Goal: Information Seeking & Learning: Check status

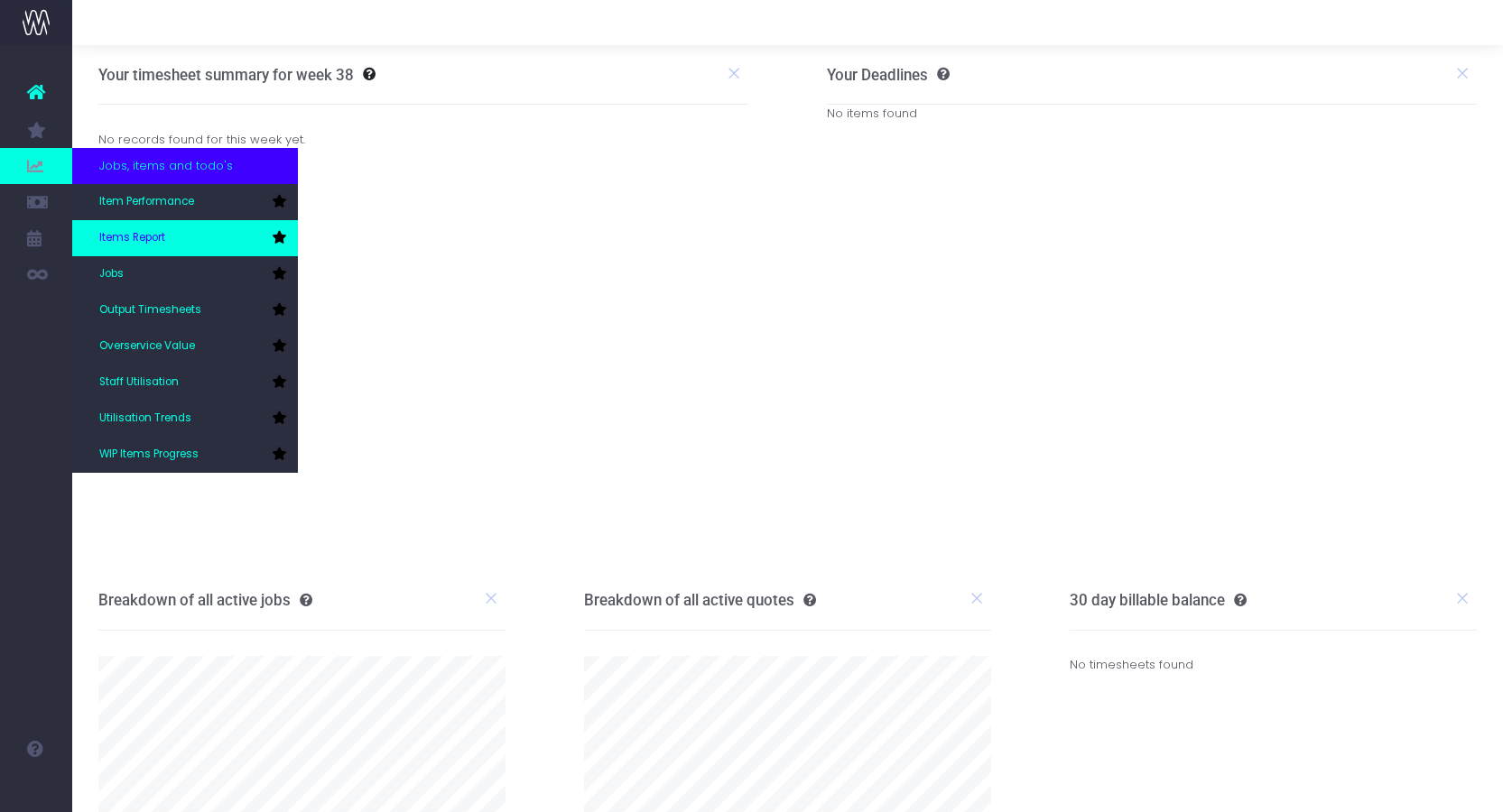
click at [144, 232] on span "Items Report" at bounding box center [132, 238] width 66 height 16
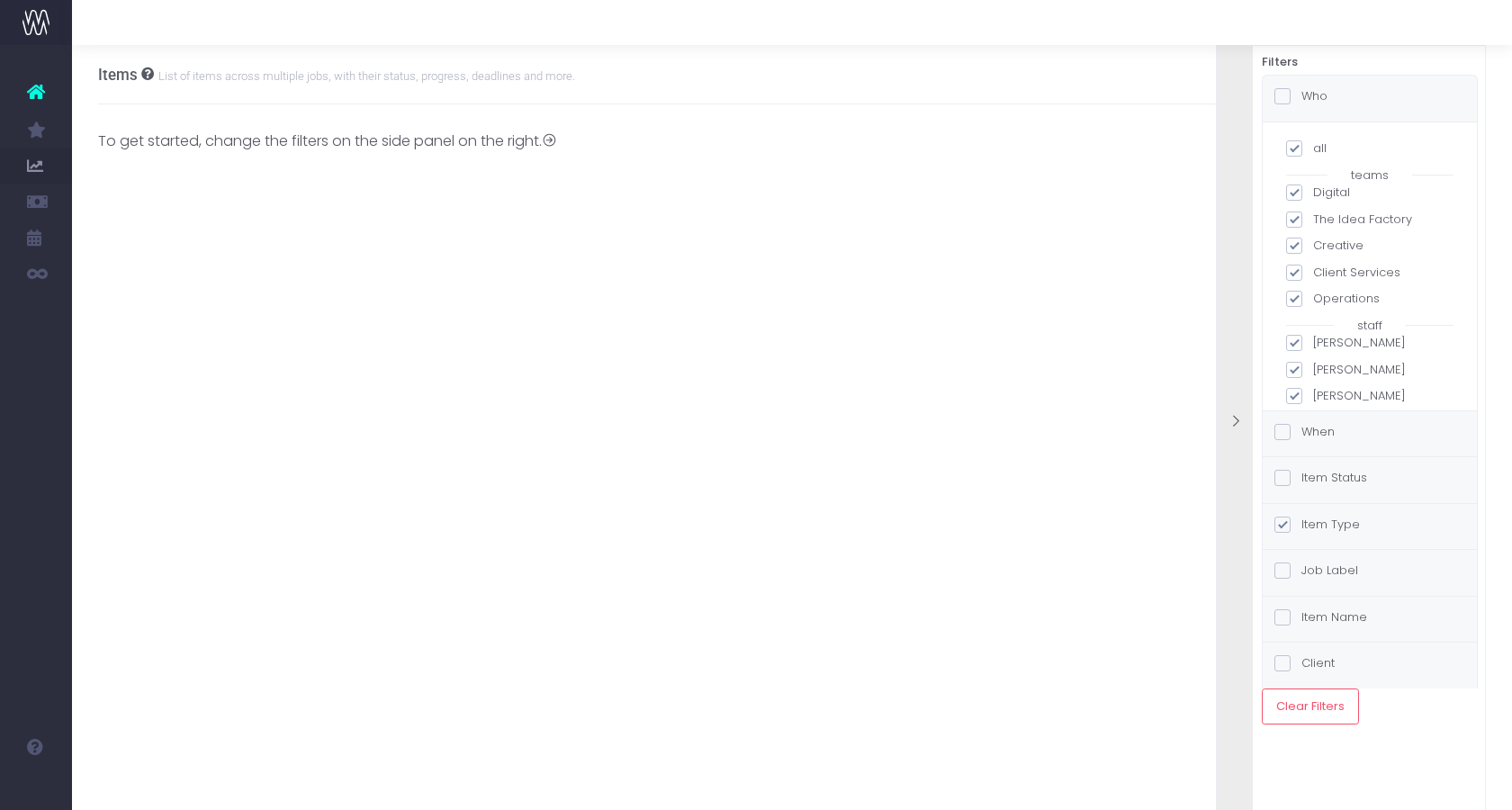
click at [1310, 148] on label "all" at bounding box center [1369, 148] width 167 height 18
click at [1313, 148] on input "all" at bounding box center [1319, 145] width 12 height 12
checkbox input "false"
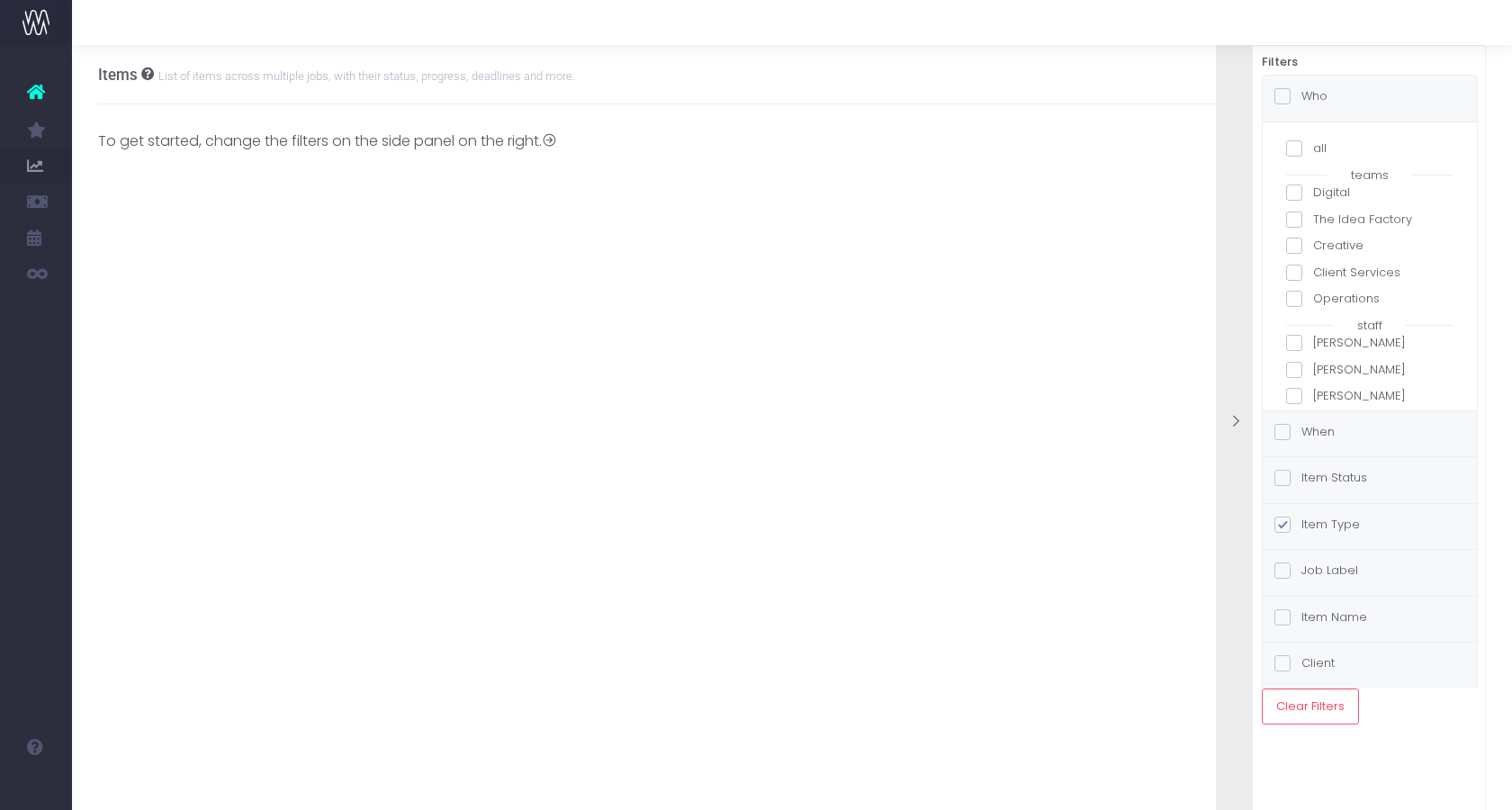
checkbox input "false"
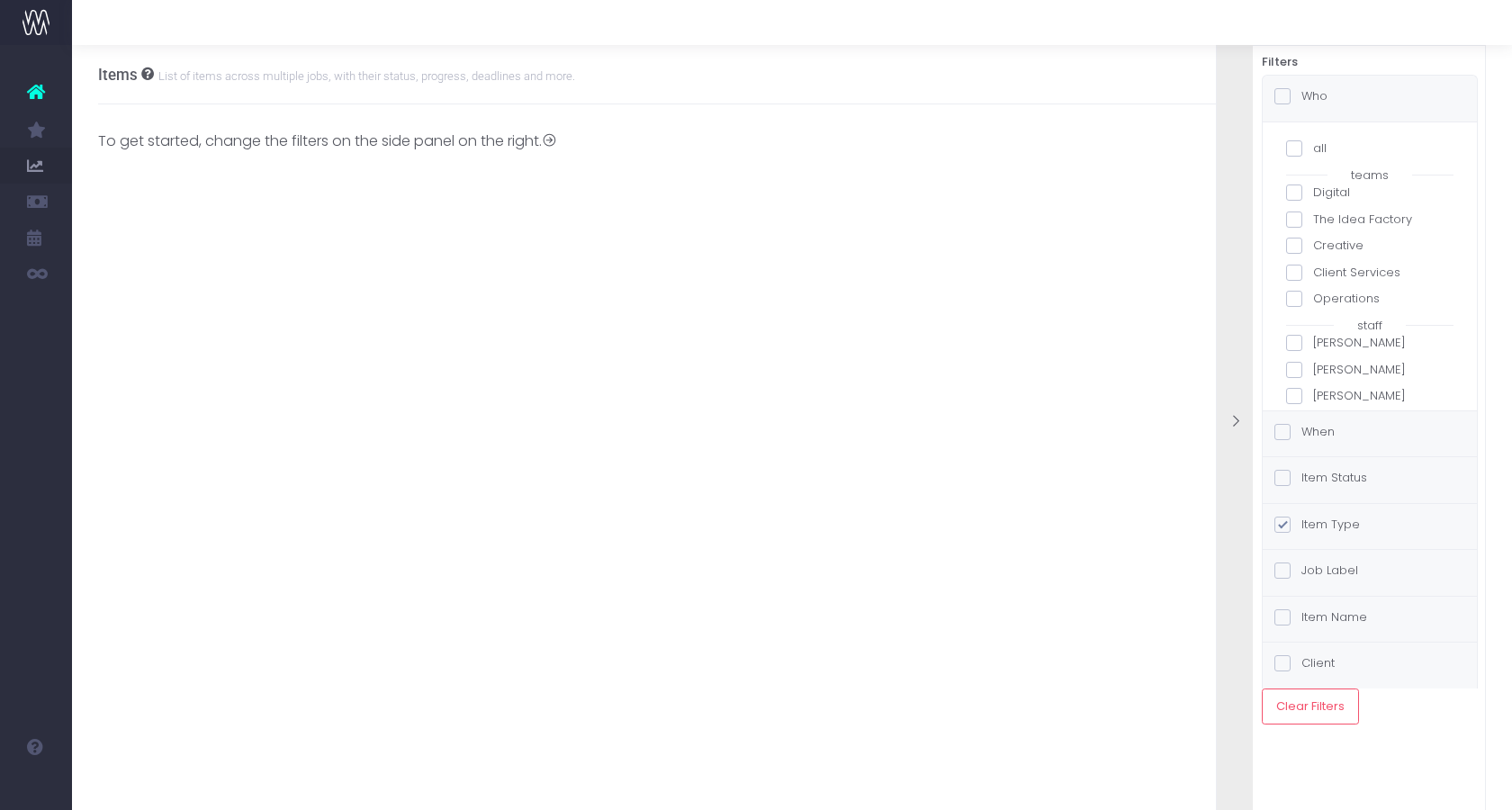
checkbox input "false"
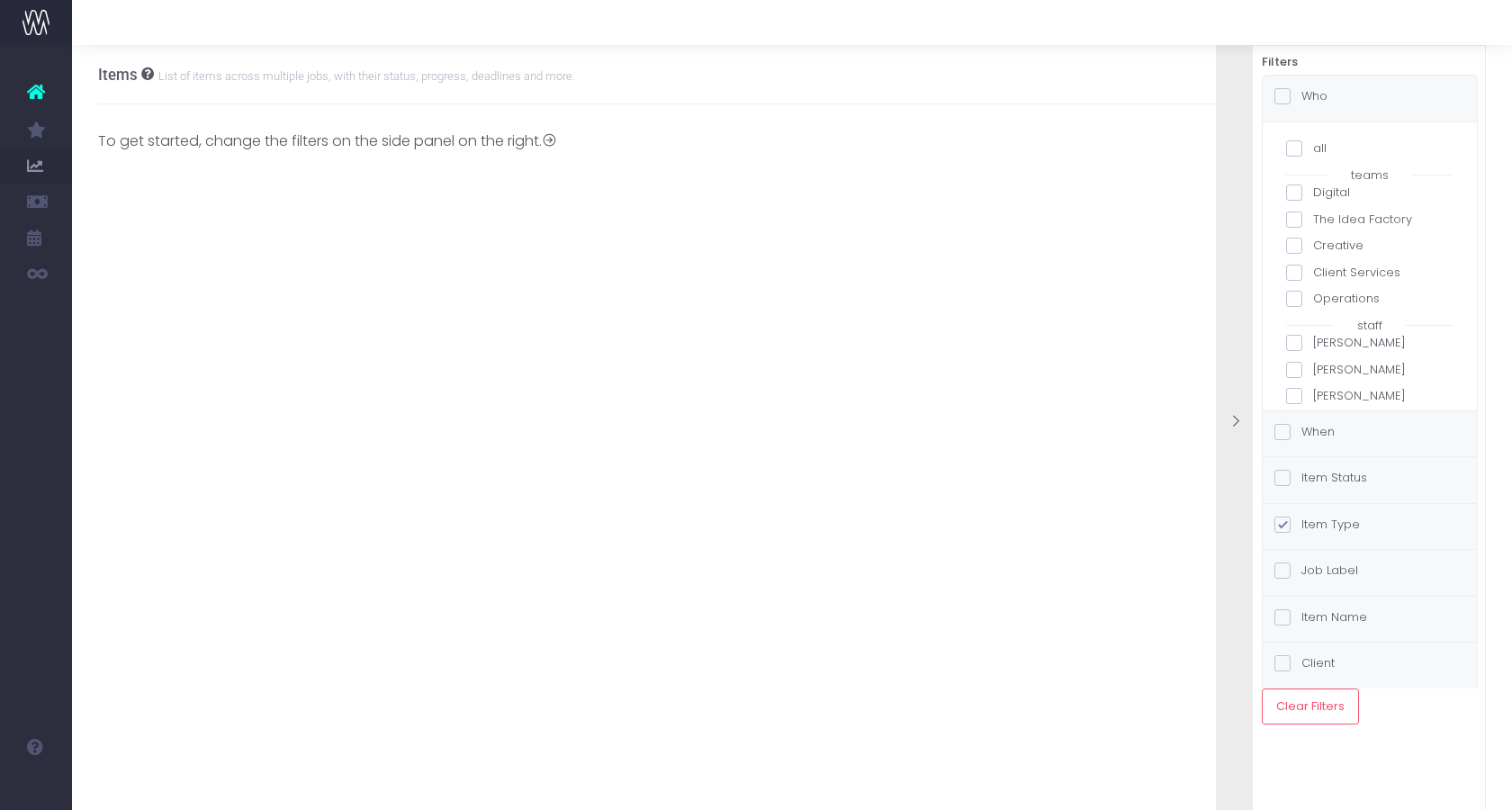
checkbox input "false"
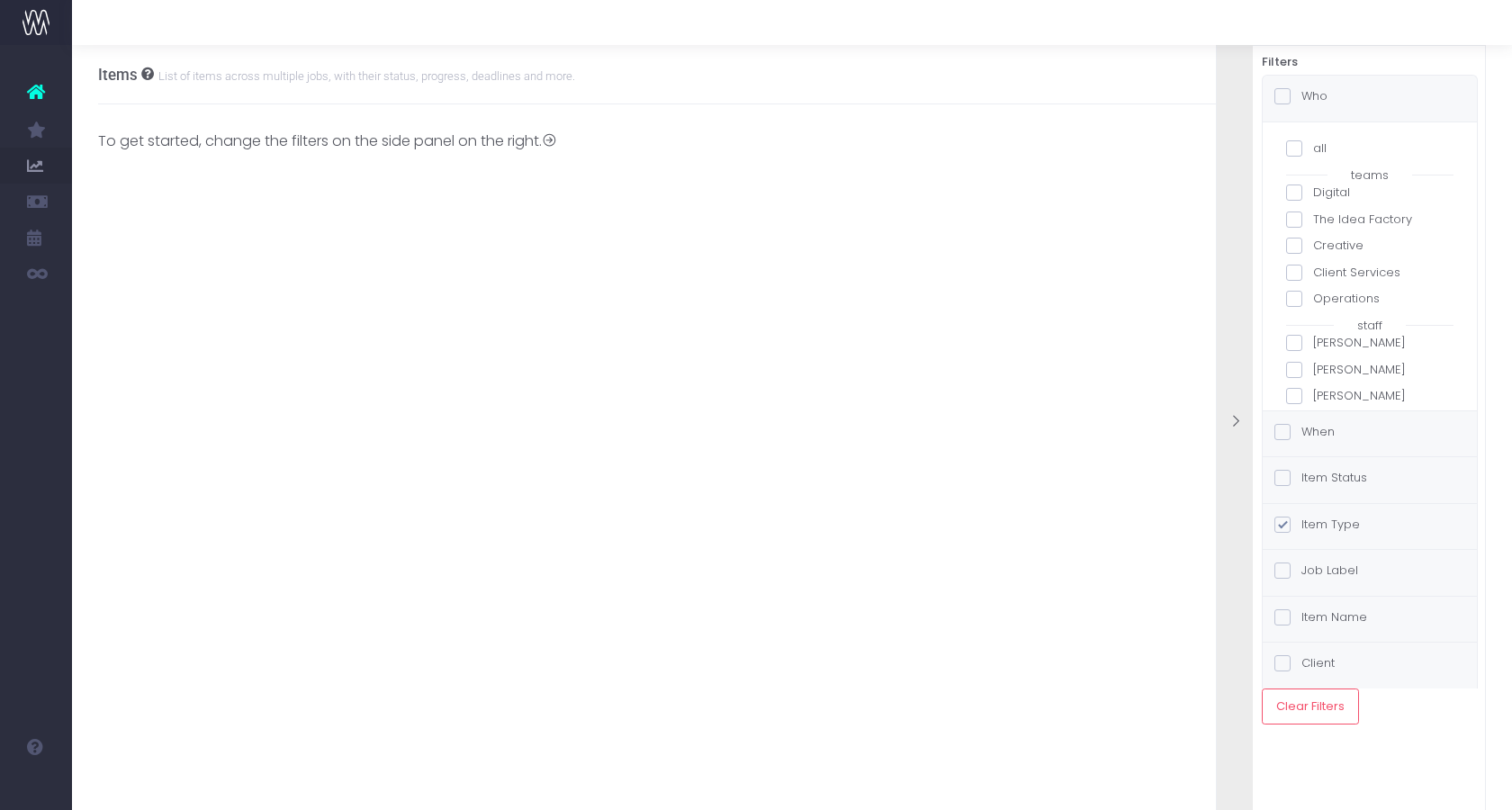
checkbox input "false"
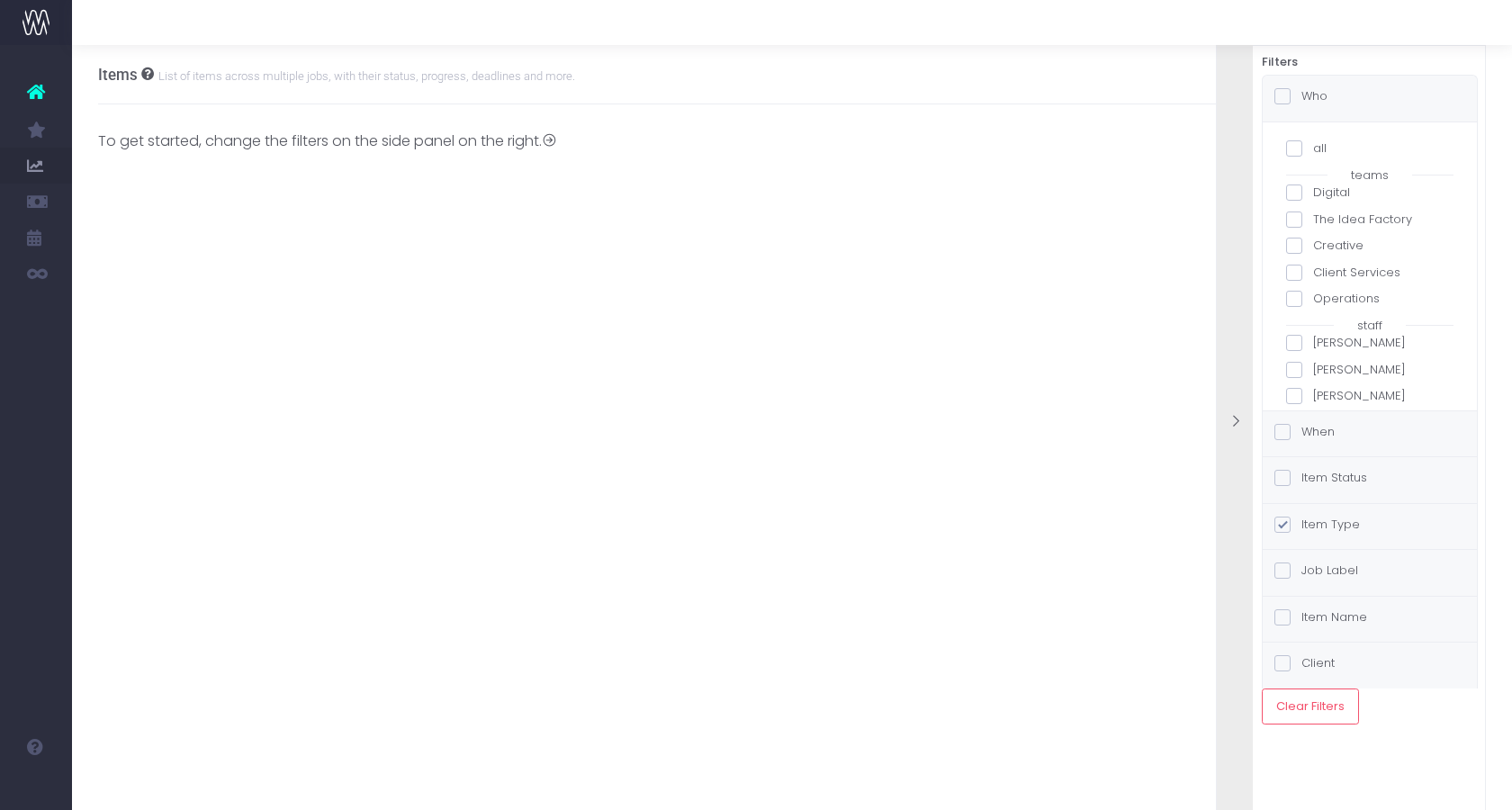
checkbox input "false"
click at [1332, 420] on div "When" at bounding box center [1370, 435] width 214 height 46
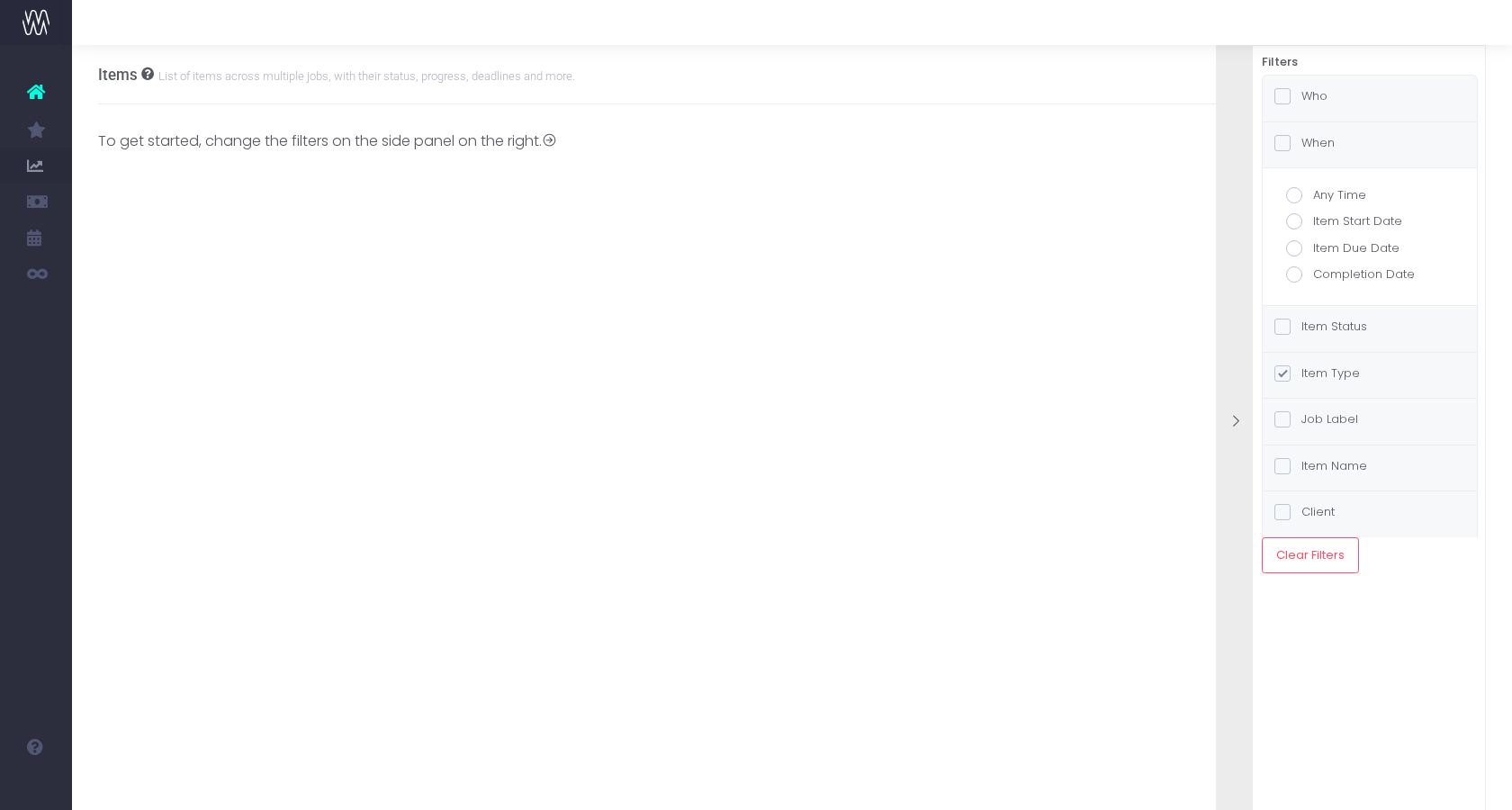
click at [1315, 218] on label "Item Start Date" at bounding box center [1369, 221] width 167 height 18
click at [1315, 218] on input "Item Start Date" at bounding box center [1319, 218] width 12 height 12
radio input "true"
checkbox input "true"
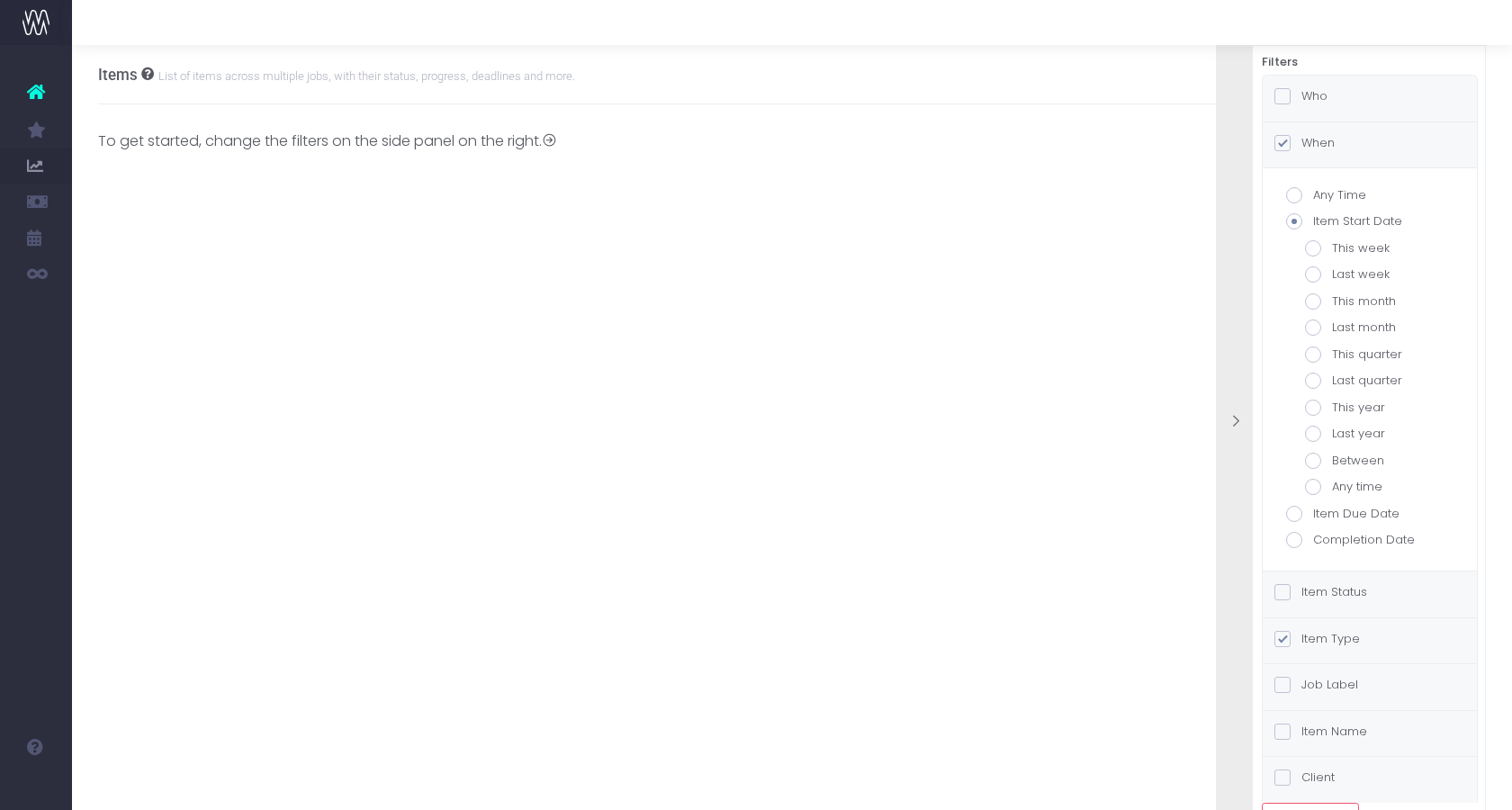
click at [1306, 222] on label "Item Start Date" at bounding box center [1369, 221] width 167 height 18
click at [1313, 222] on input "Item Start Date" at bounding box center [1319, 218] width 12 height 12
click at [1292, 519] on span at bounding box center [1294, 513] width 16 height 16
click at [1313, 517] on input "Item Due Date" at bounding box center [1319, 511] width 12 height 12
radio input "true"
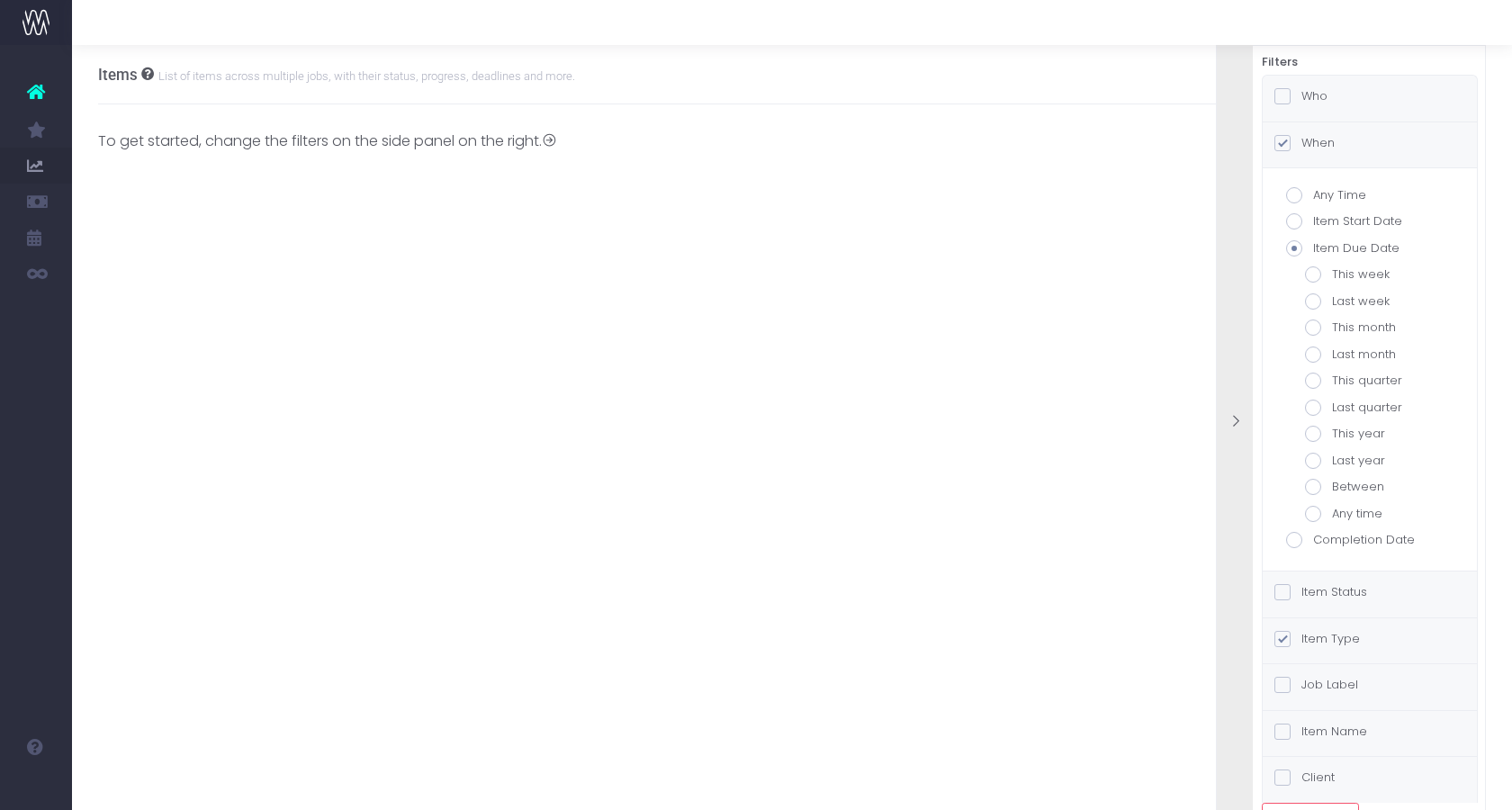
click at [1312, 275] on span at bounding box center [1313, 275] width 16 height 16
click at [1332, 275] on input "This week" at bounding box center [1338, 272] width 12 height 12
radio input "true"
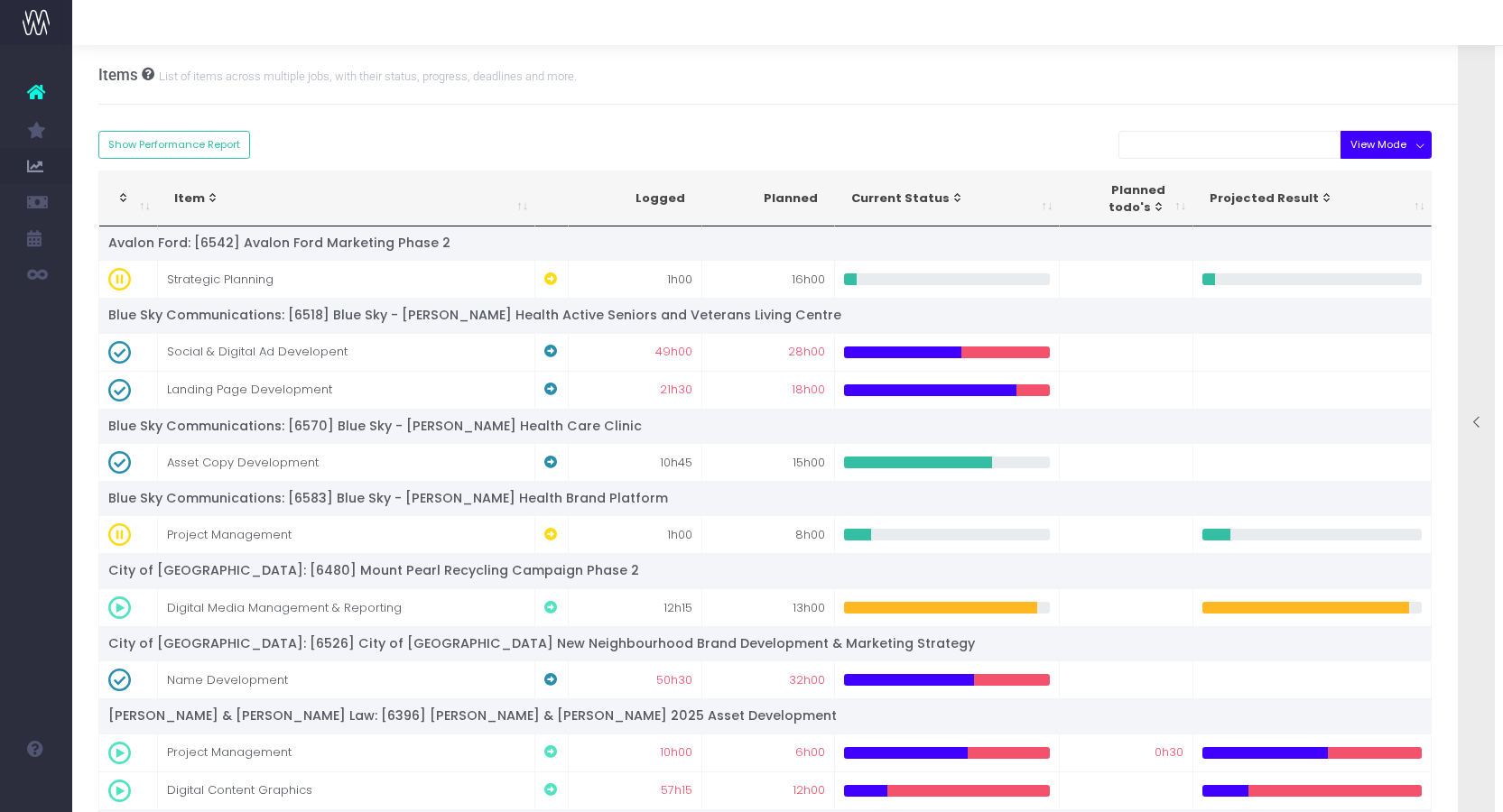
click at [1399, 149] on button "View Mode" at bounding box center [1386, 144] width 91 height 28
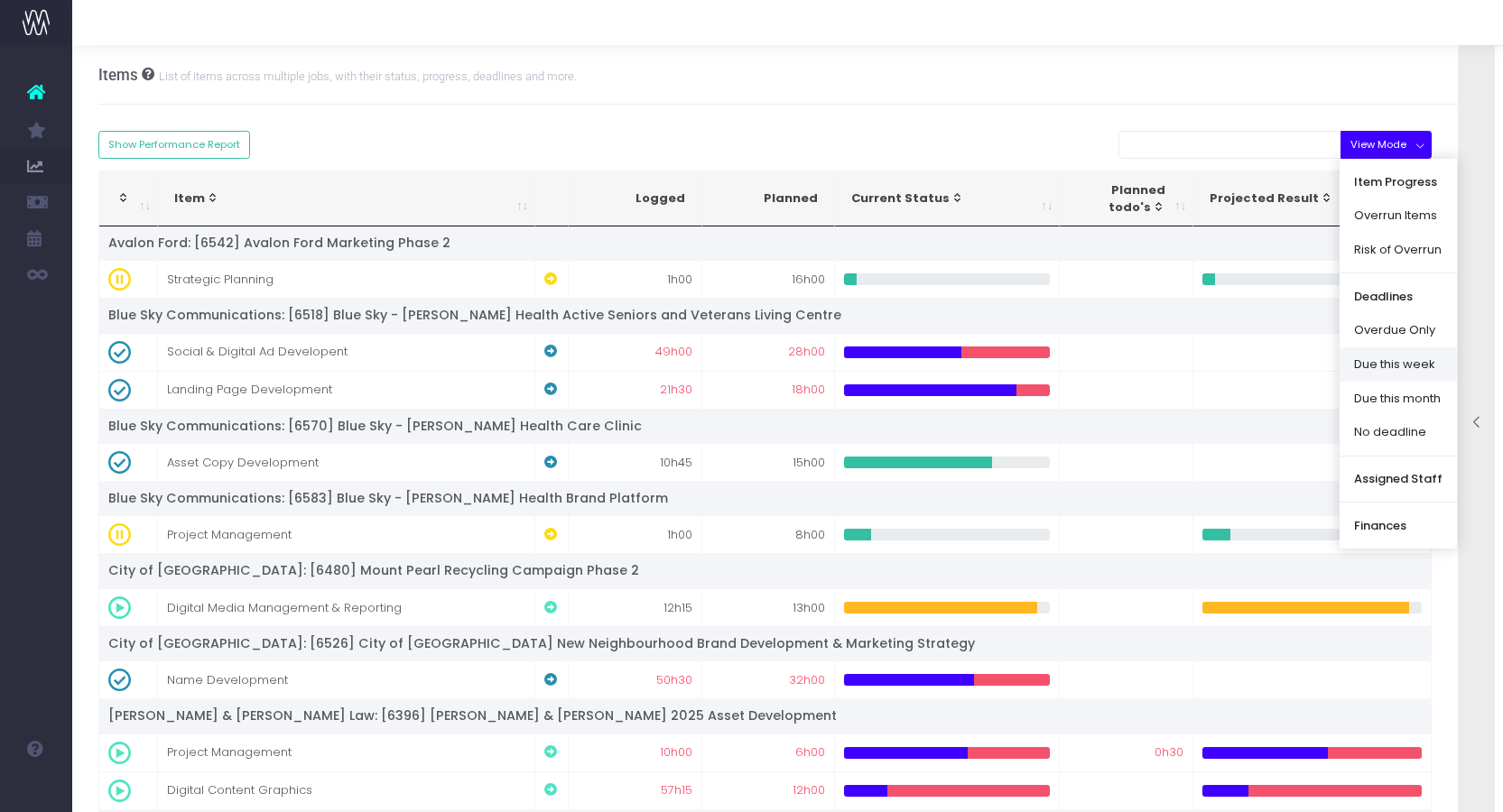
click at [1393, 354] on link "Due this week" at bounding box center [1397, 364] width 117 height 34
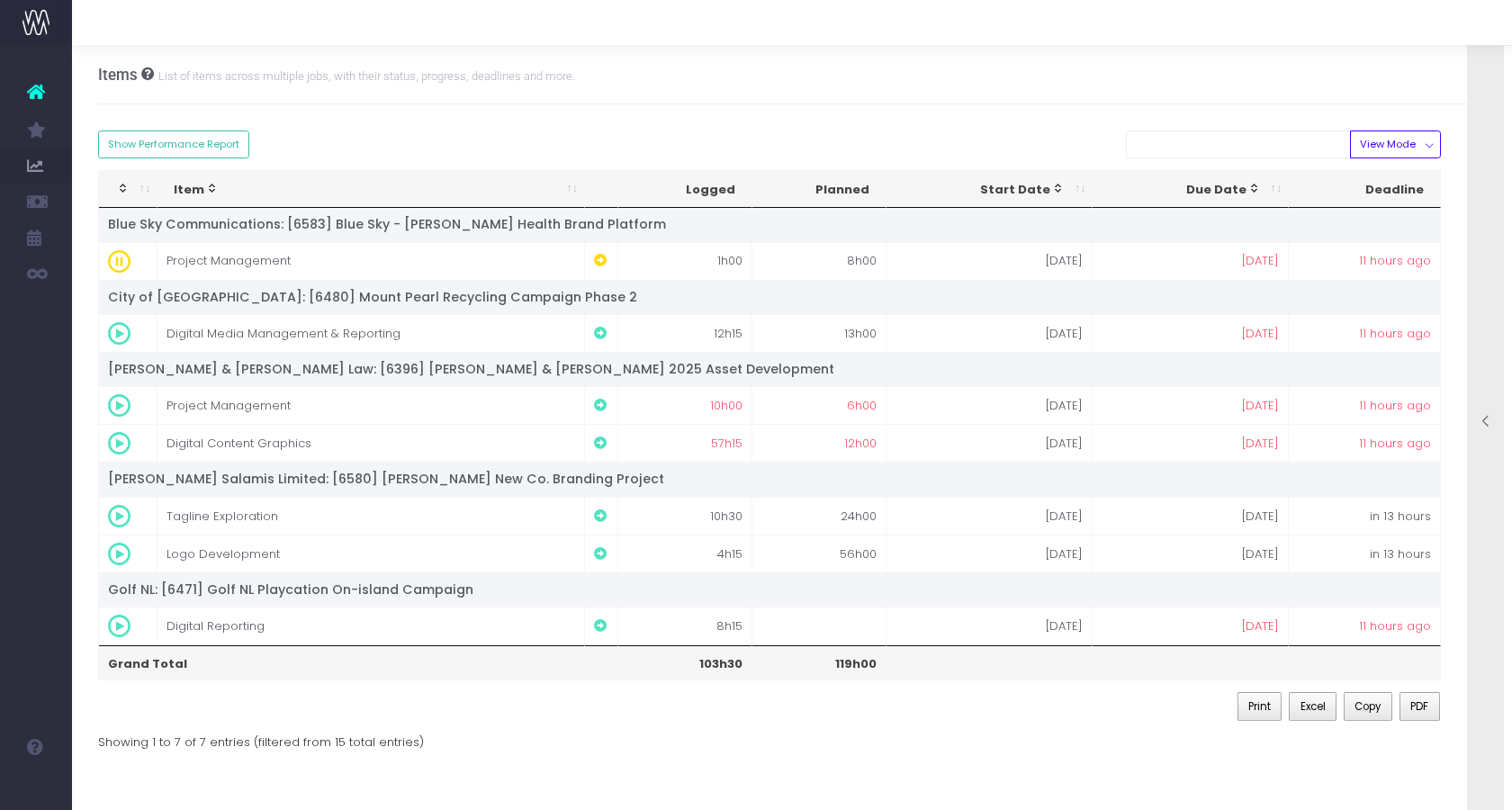
click at [1490, 250] on div at bounding box center [1485, 423] width 36 height 808
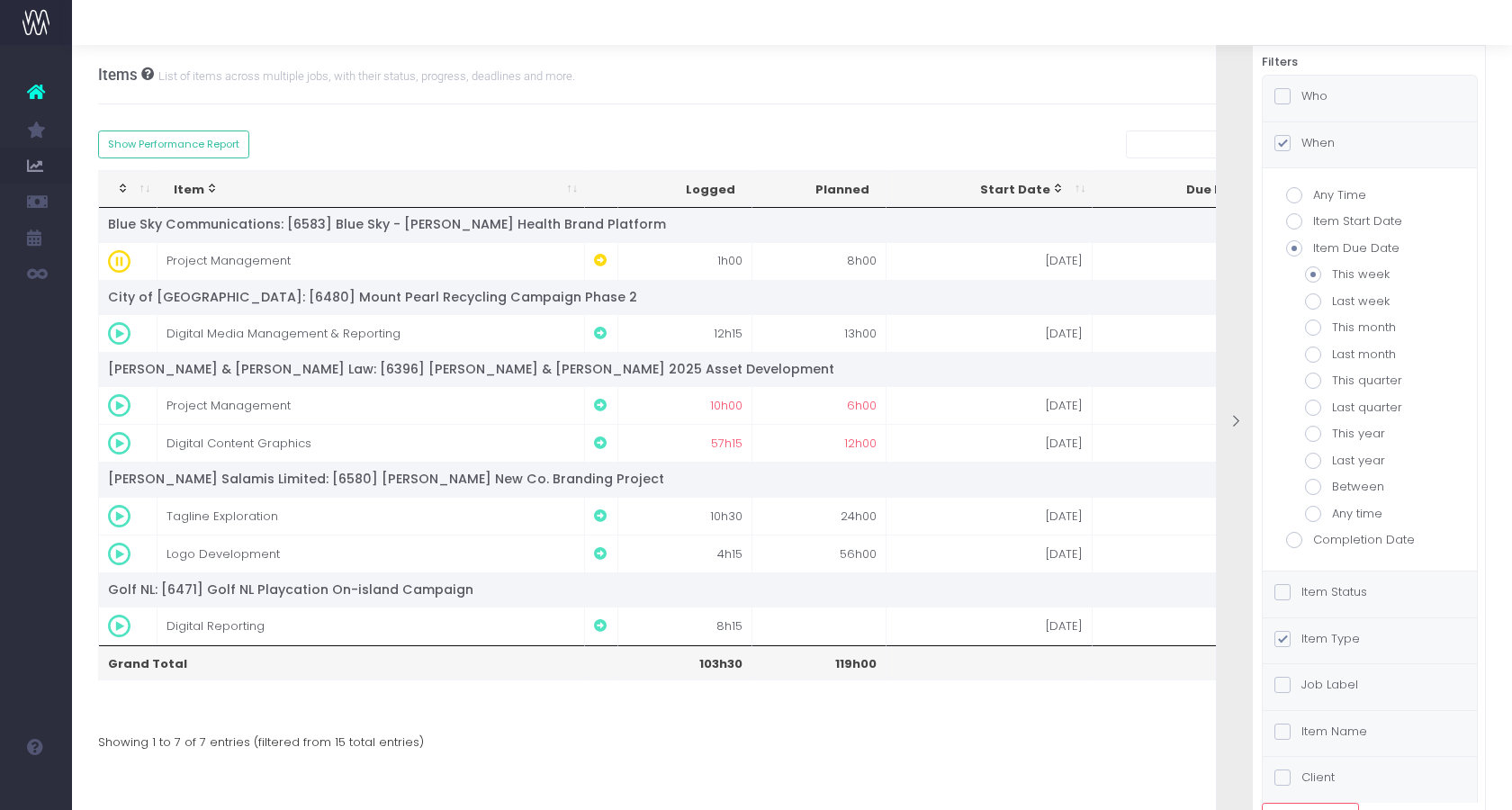
click at [1320, 81] on div "Who" at bounding box center [1370, 99] width 214 height 46
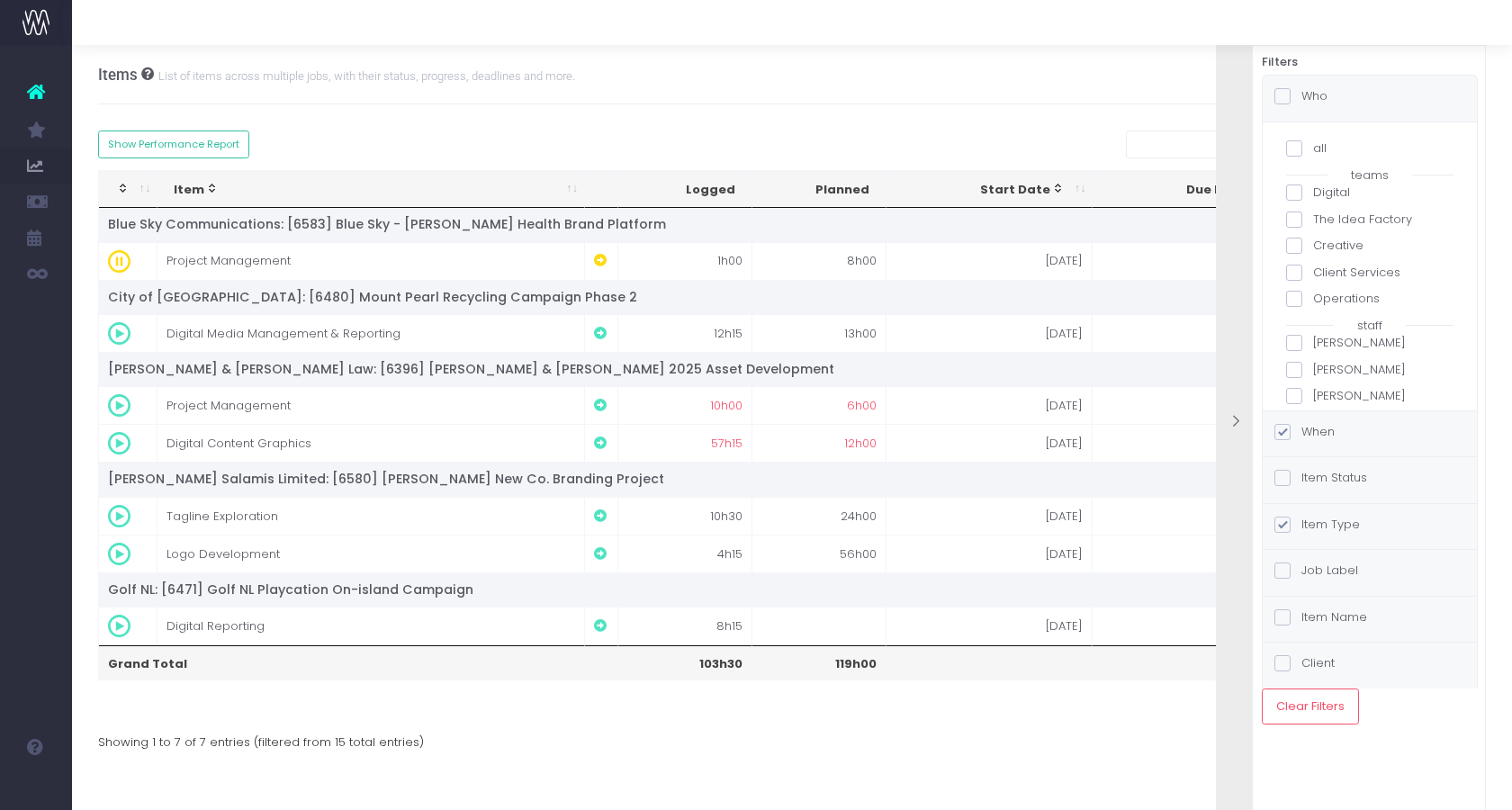
click at [1294, 348] on span at bounding box center [1294, 342] width 16 height 16
click at [1313, 346] on input "Adam Puddicombe" at bounding box center [1319, 340] width 12 height 12
checkbox input "true"
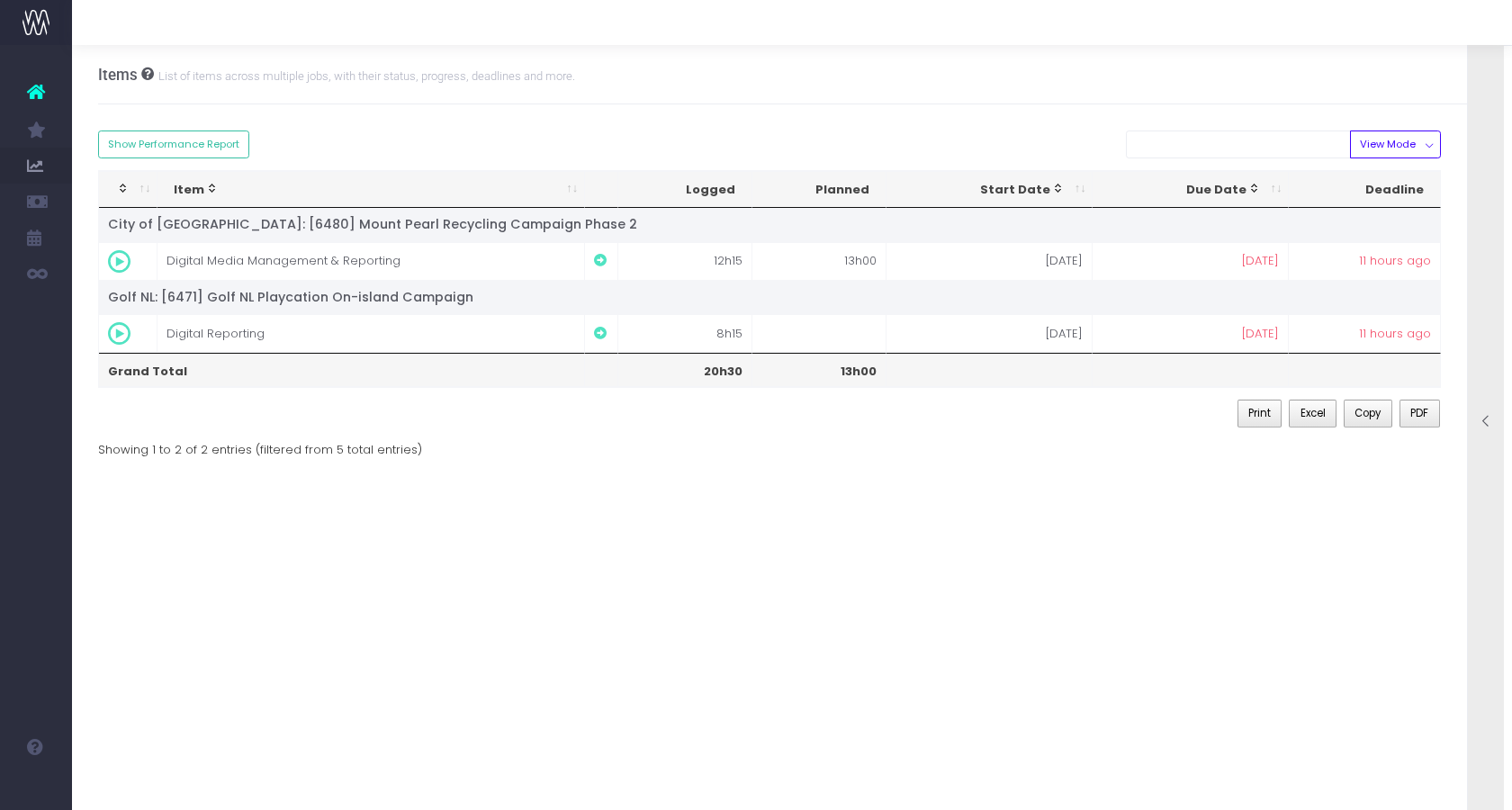
click at [1474, 269] on div at bounding box center [1485, 423] width 36 height 808
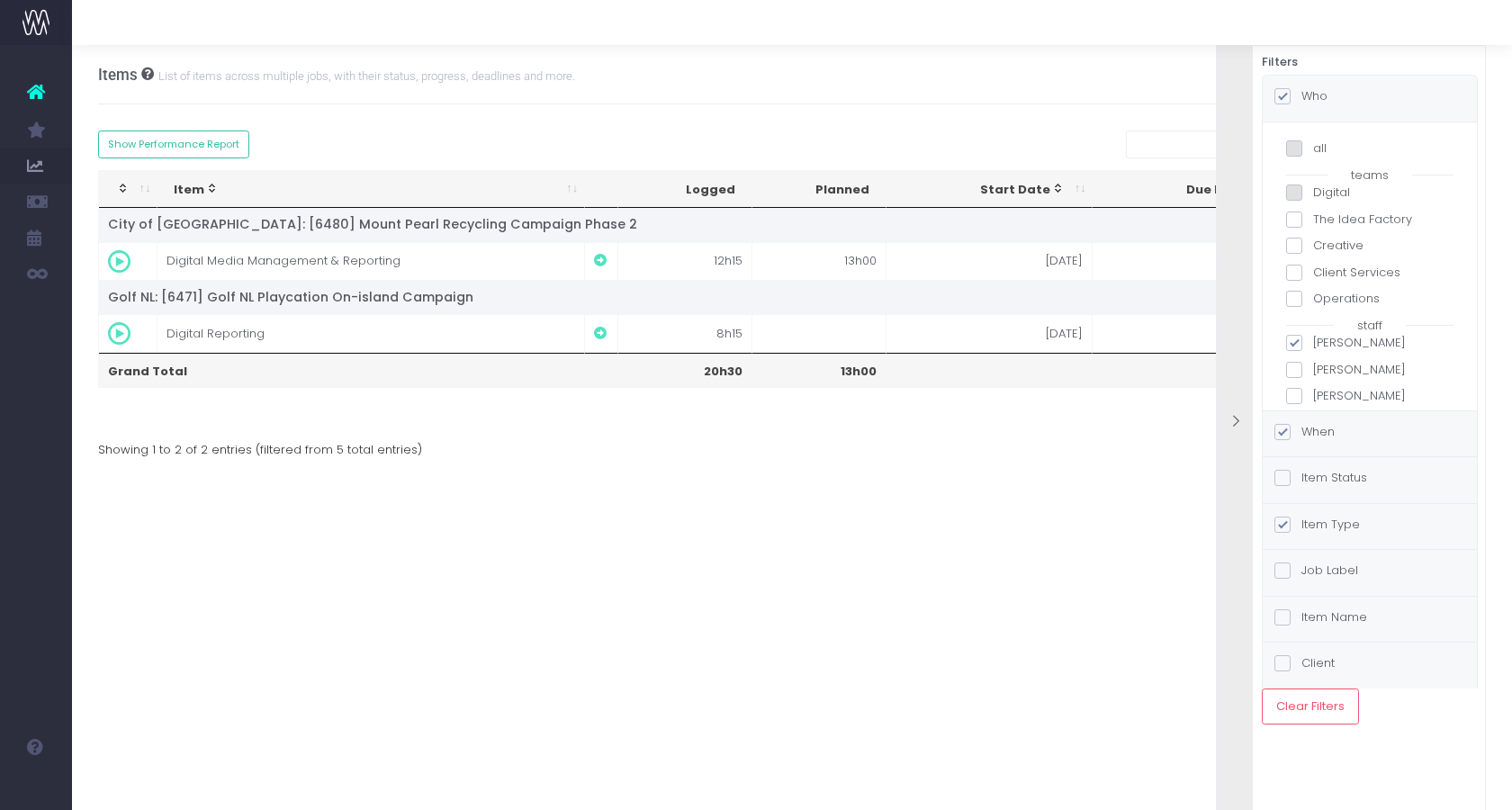
click at [1300, 151] on span at bounding box center [1294, 148] width 16 height 16
click at [1313, 151] on input "all" at bounding box center [1319, 145] width 12 height 12
checkbox input "true"
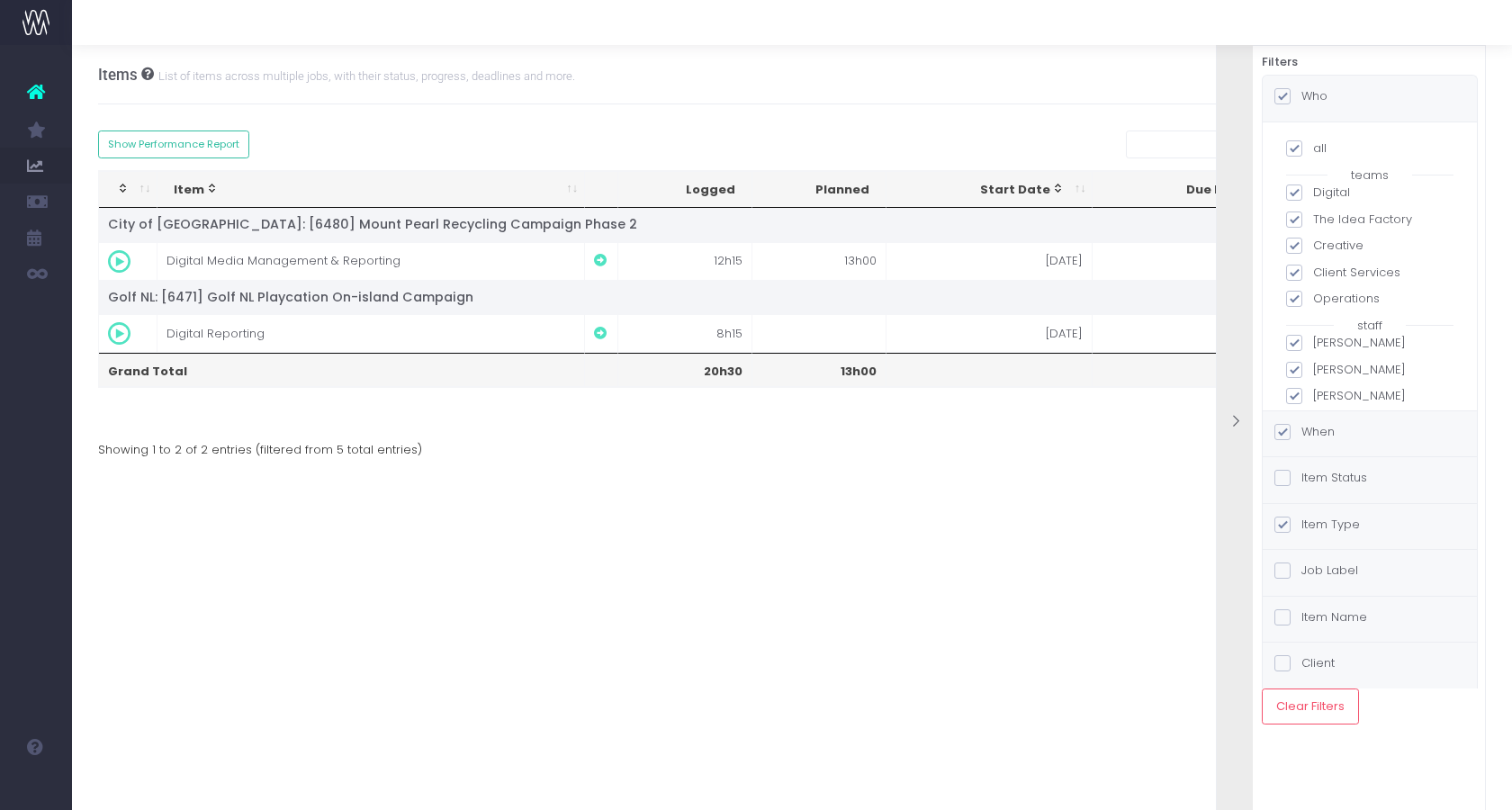
checkbox input "true"
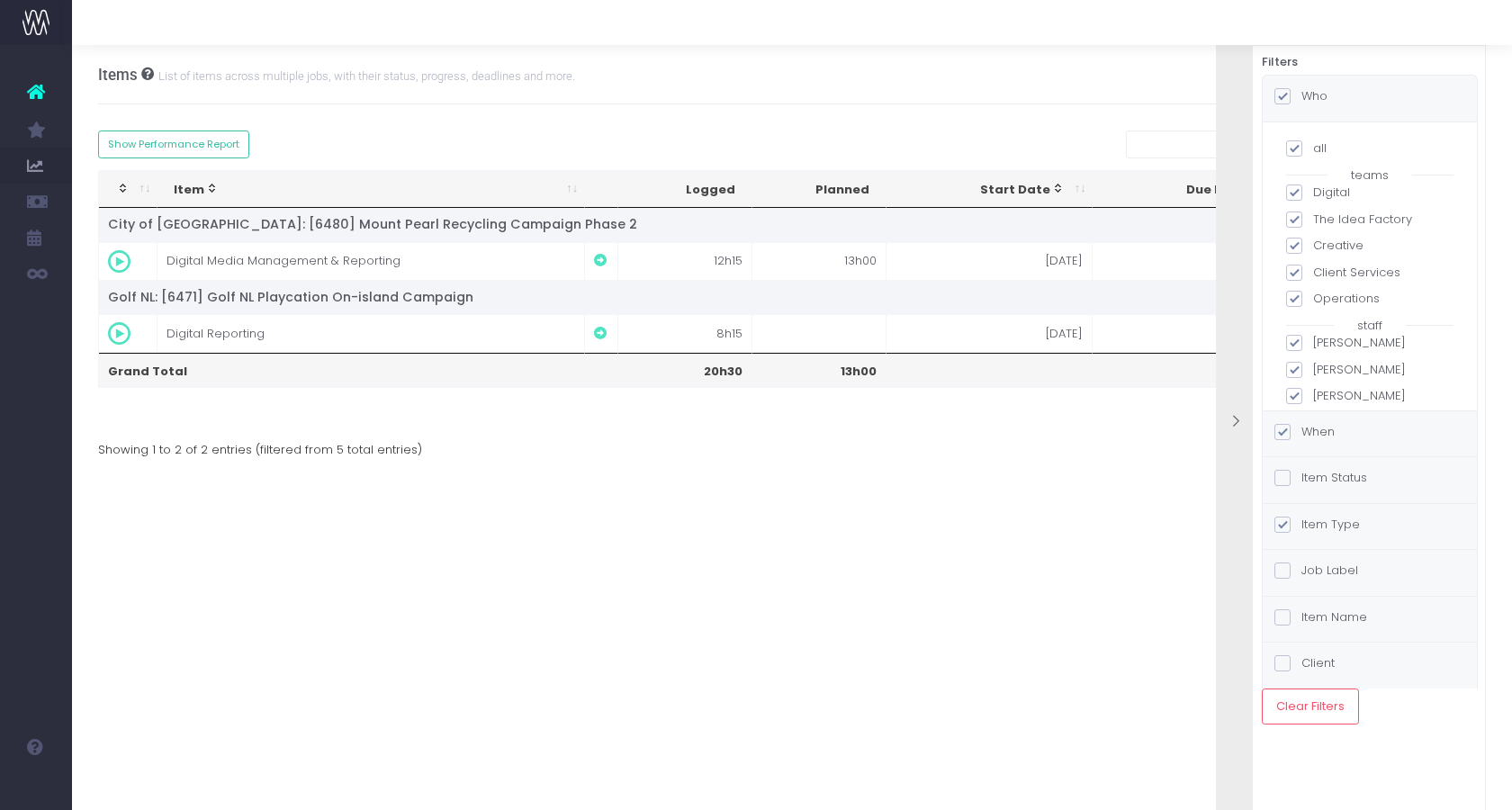
checkbox input "true"
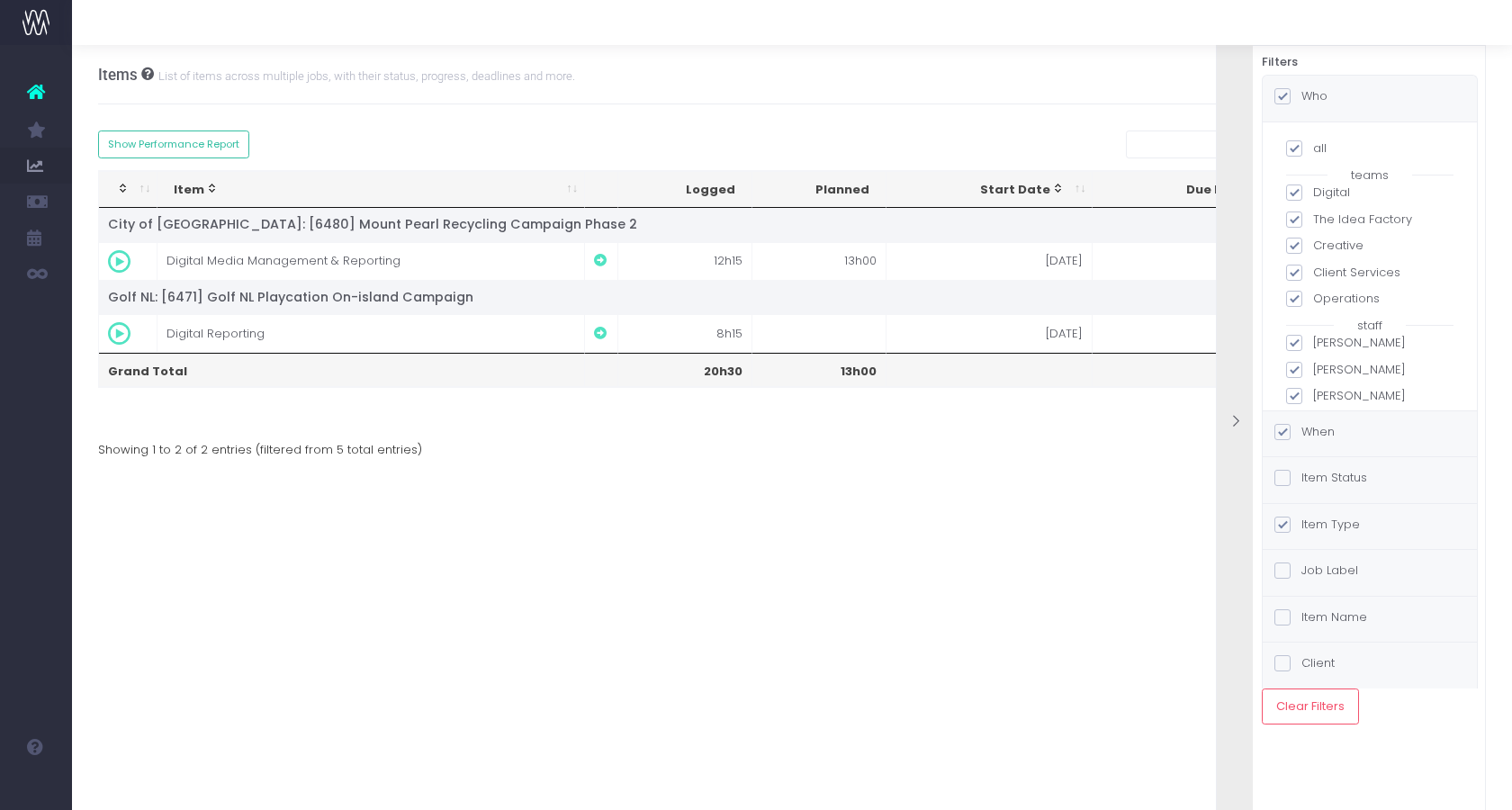
checkbox input "true"
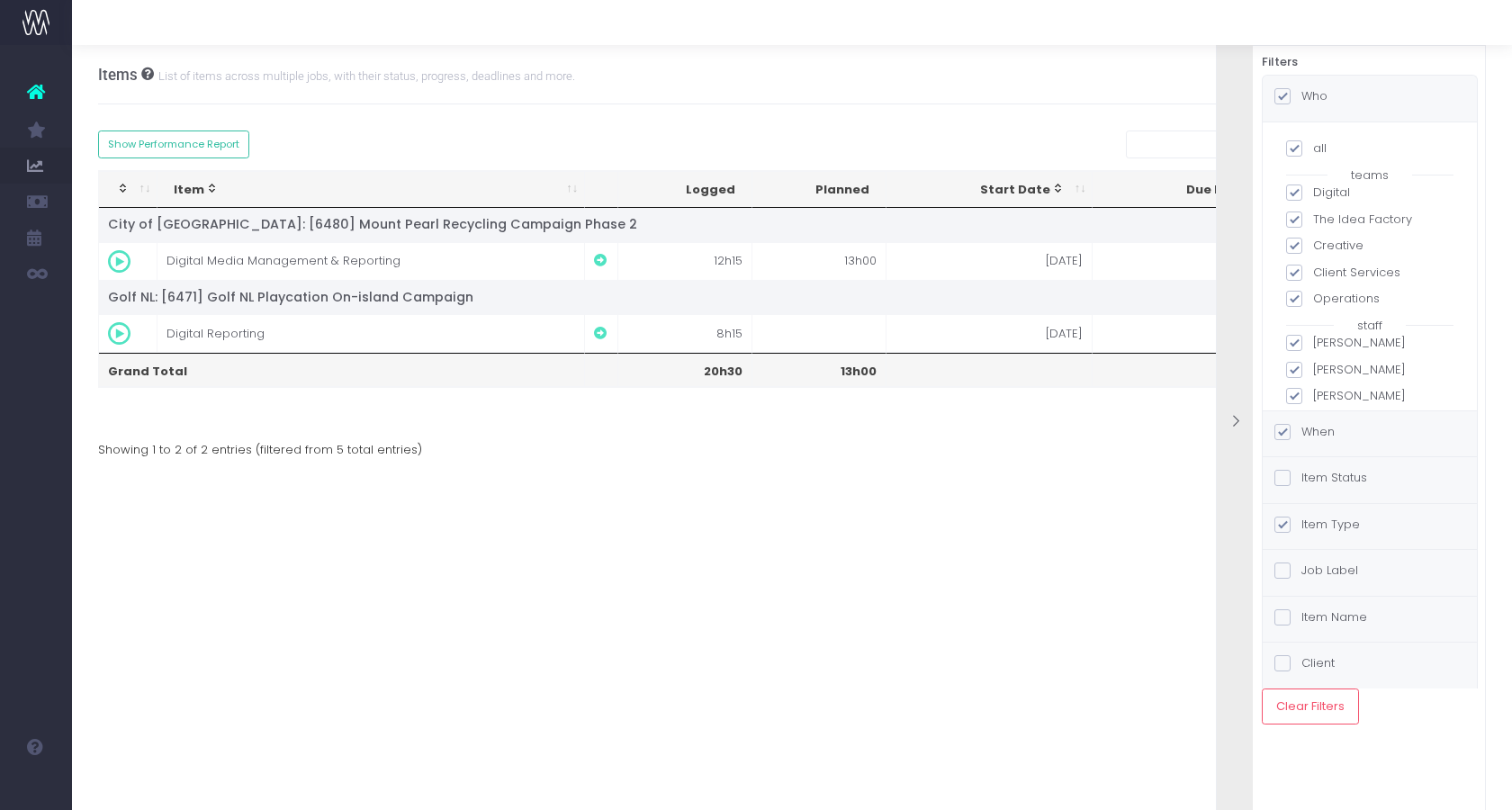
checkbox input "true"
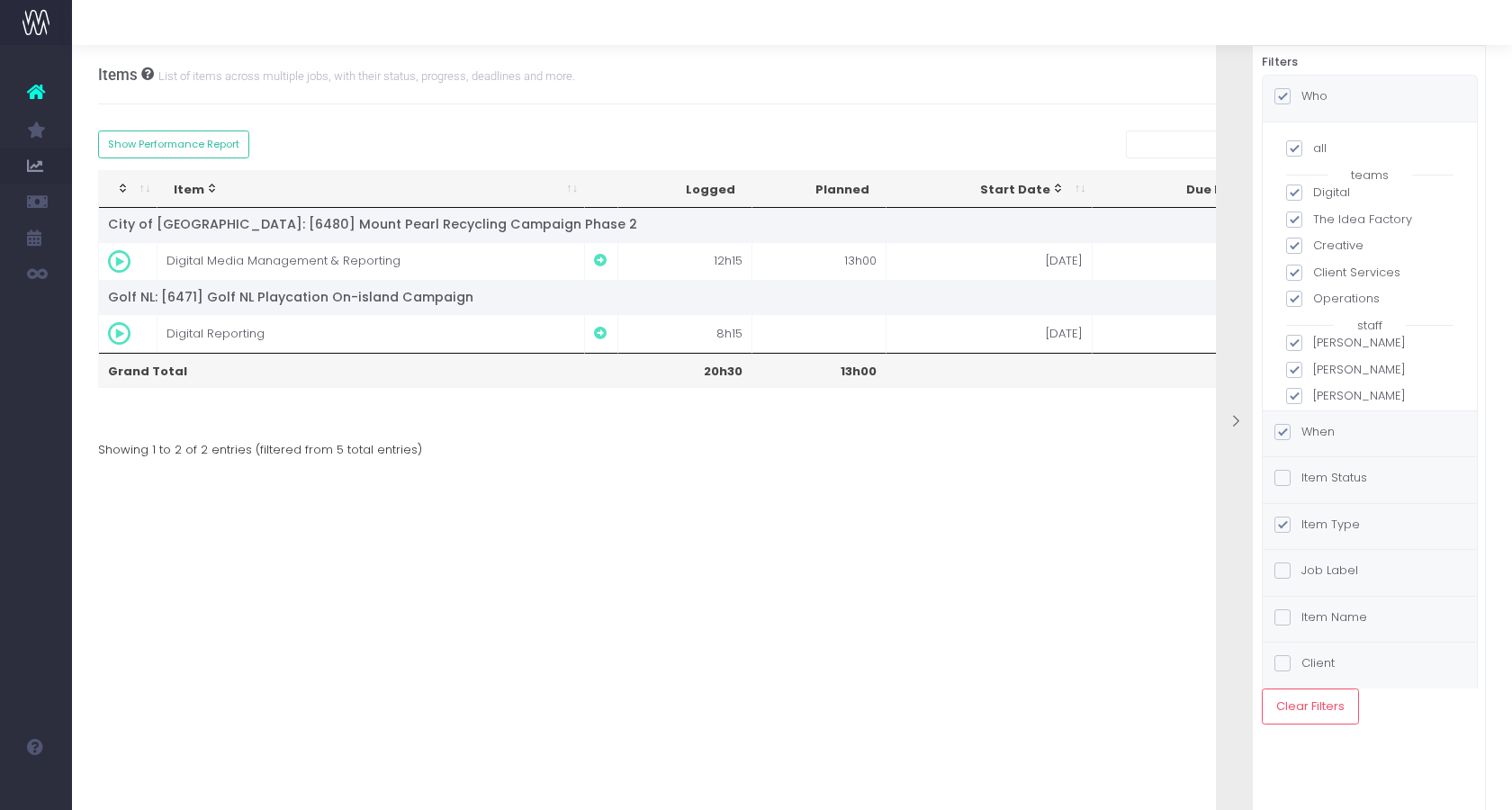
checkbox input "true"
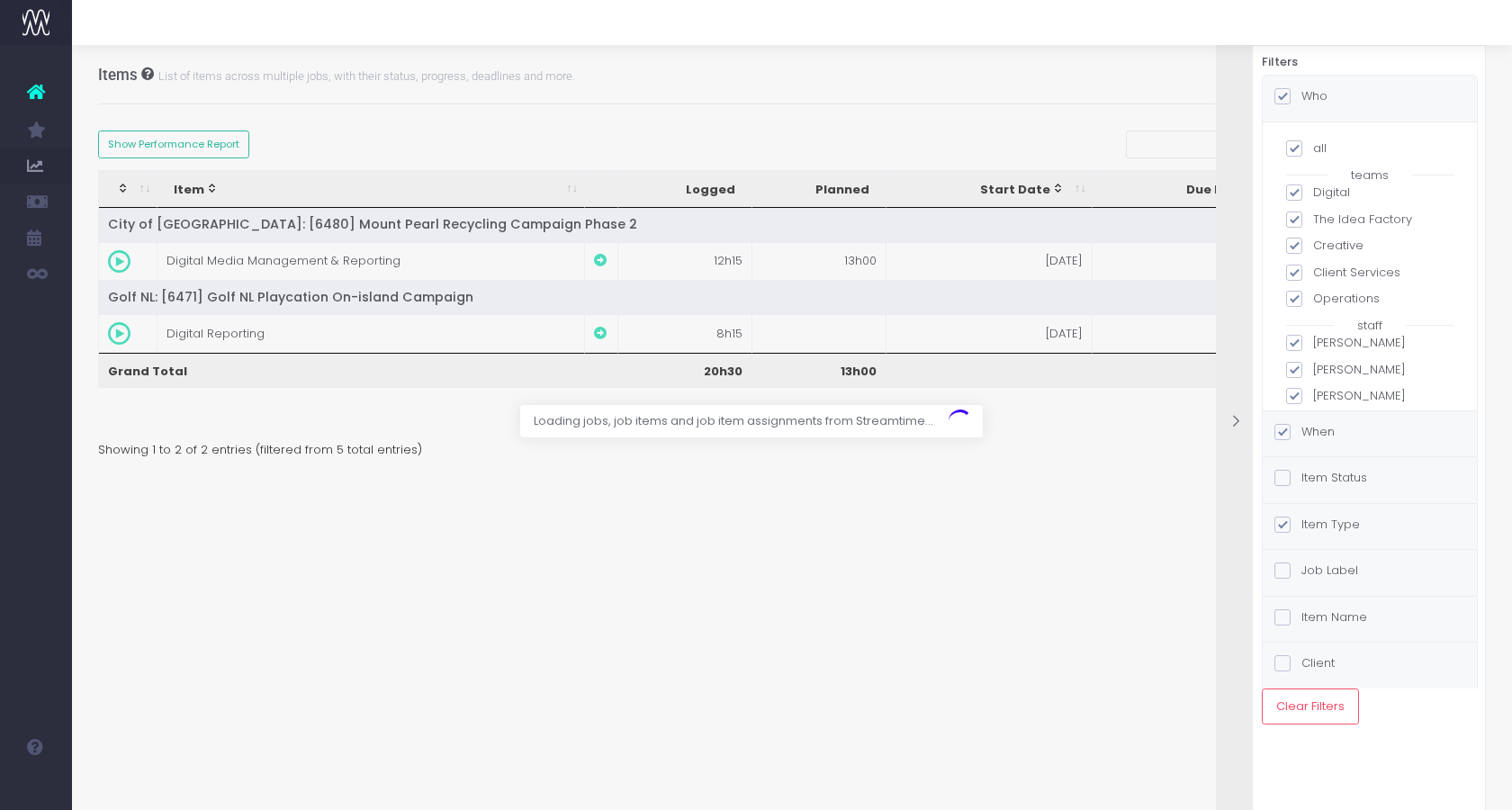
click at [1062, 147] on div at bounding box center [756, 405] width 1512 height 810
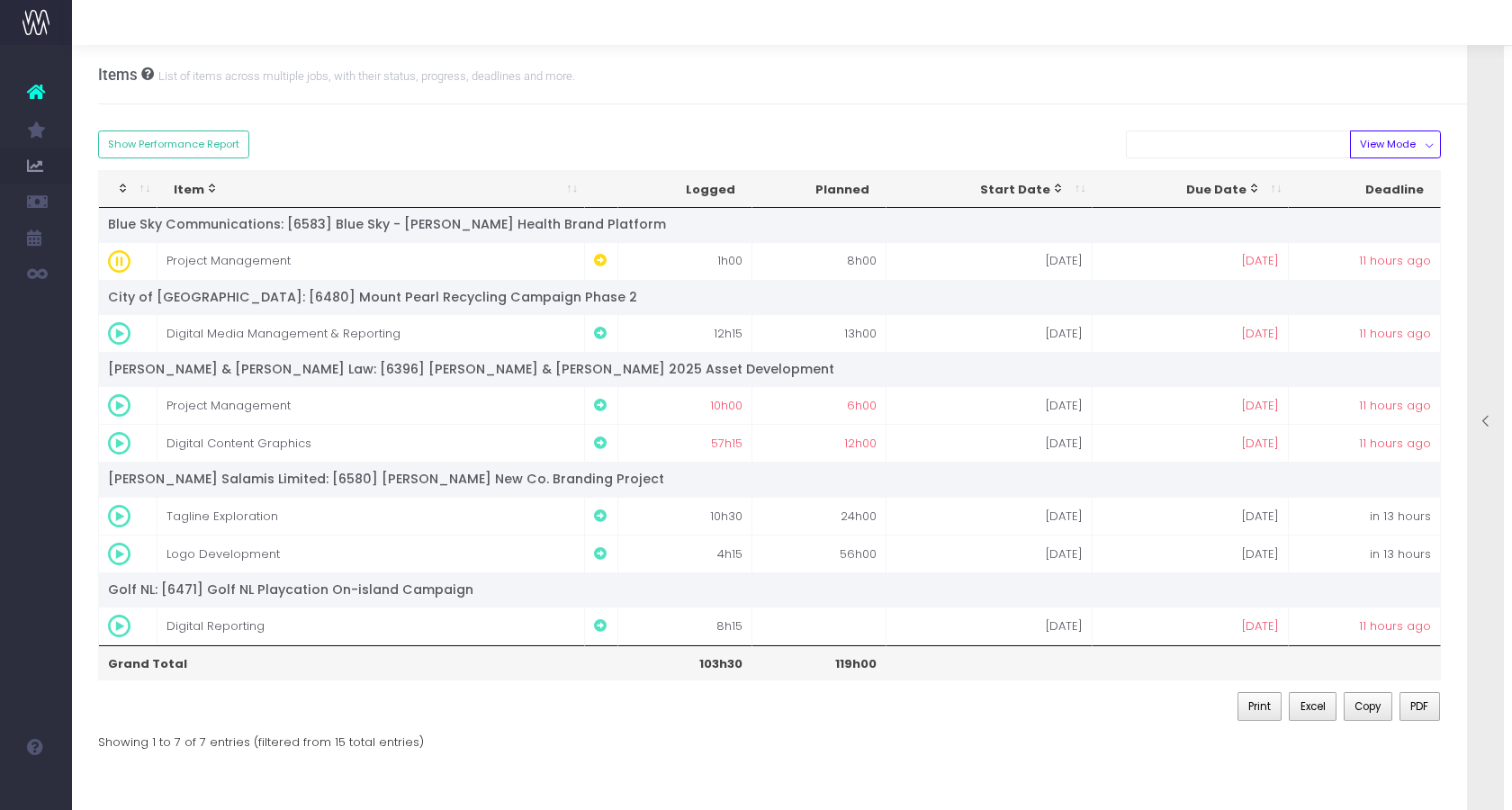
click at [1474, 312] on div at bounding box center [1485, 423] width 36 height 808
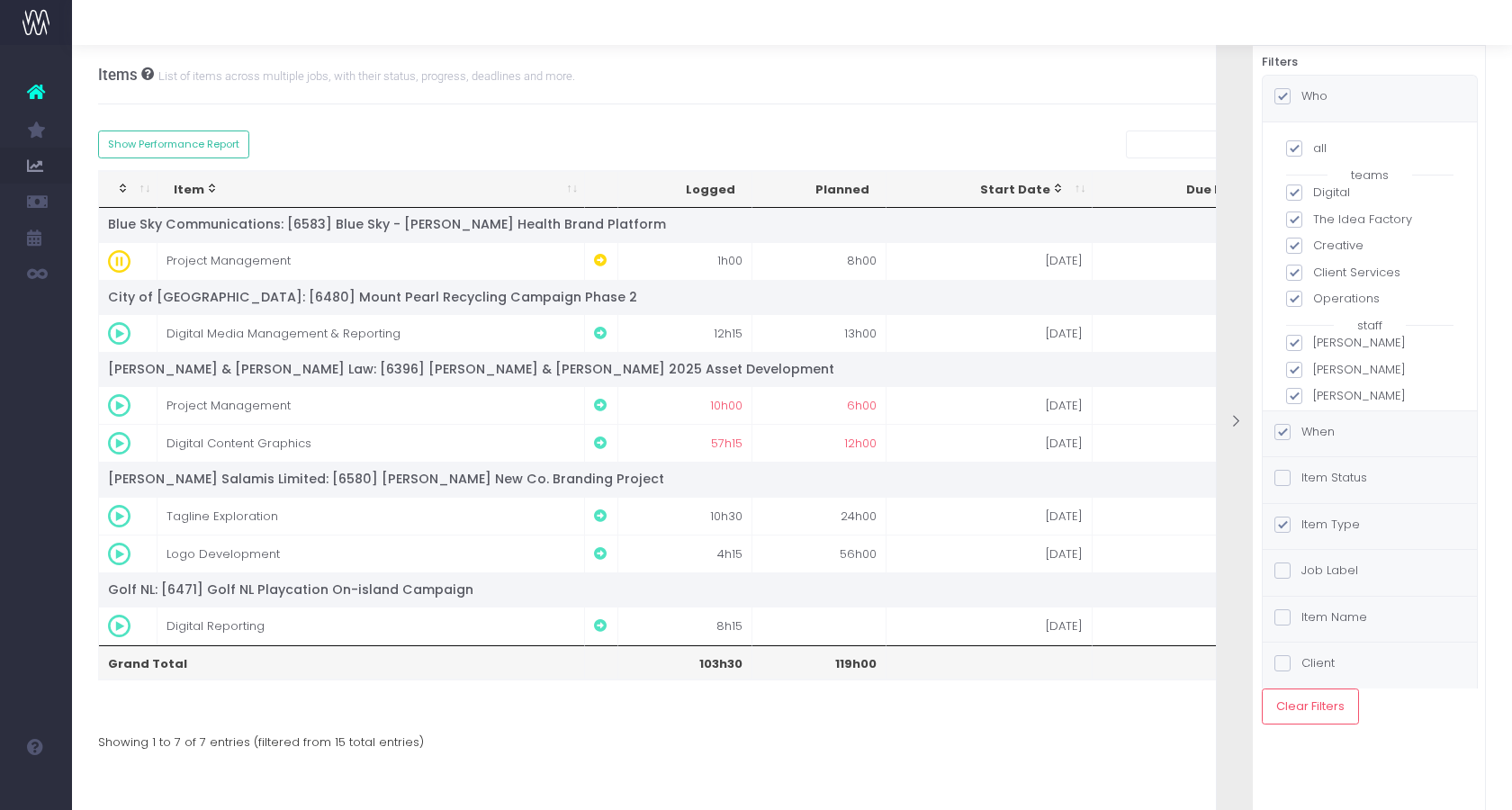
click at [1231, 545] on div at bounding box center [1234, 423] width 36 height 808
